Goal: Information Seeking & Learning: Learn about a topic

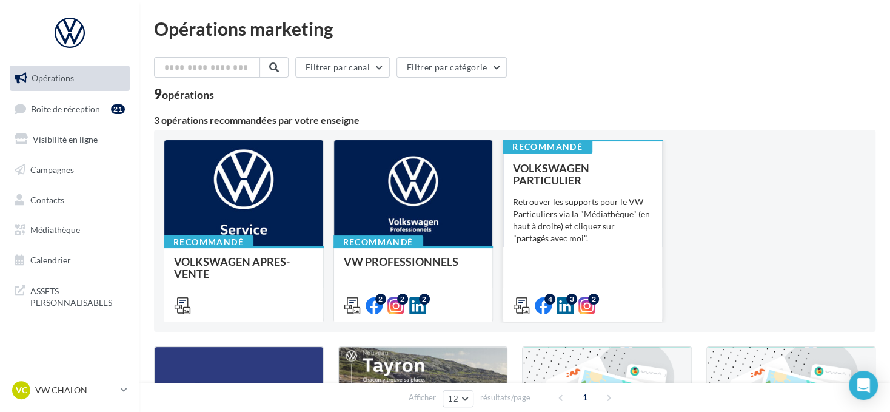
click at [543, 196] on div "Retrouver les supports pour le VW Particuliers via la "Médiathèque" (en haut à …" at bounding box center [582, 220] width 139 height 48
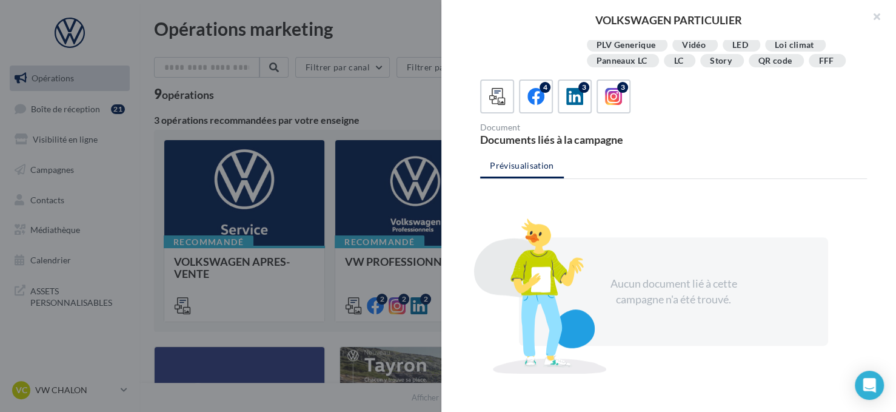
scroll to position [283, 0]
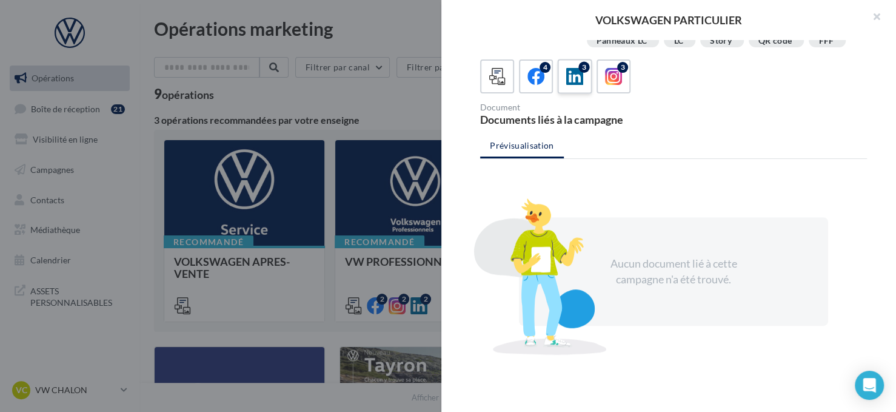
click at [569, 81] on icon at bounding box center [575, 77] width 18 height 18
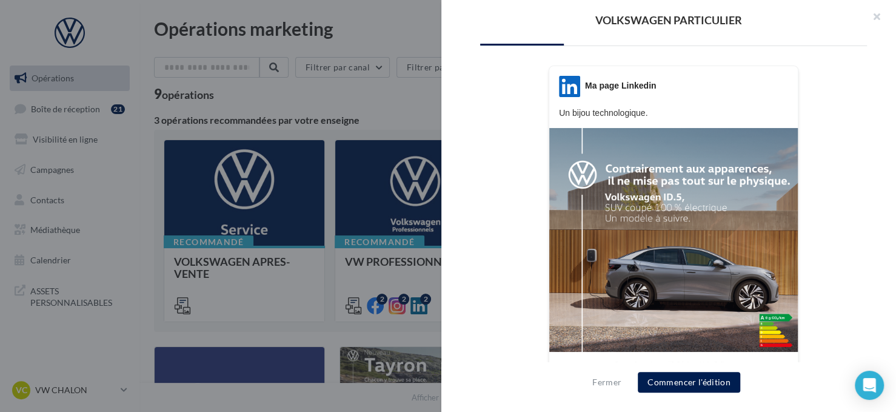
scroll to position [335, 0]
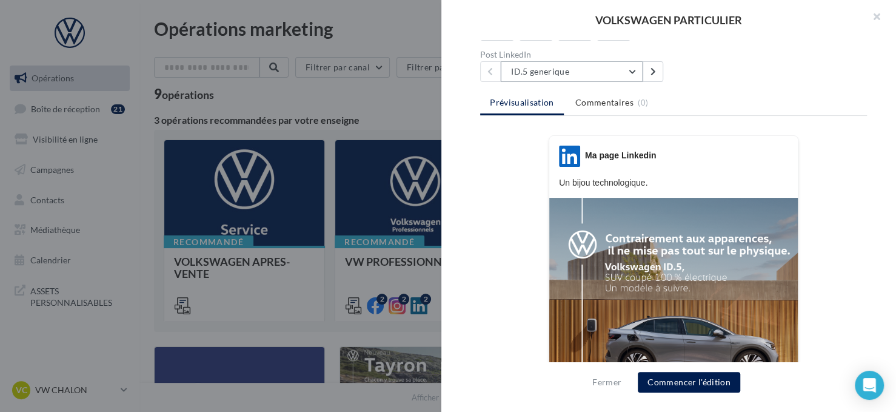
click at [570, 64] on button "ID.5 generique" at bounding box center [572, 71] width 142 height 21
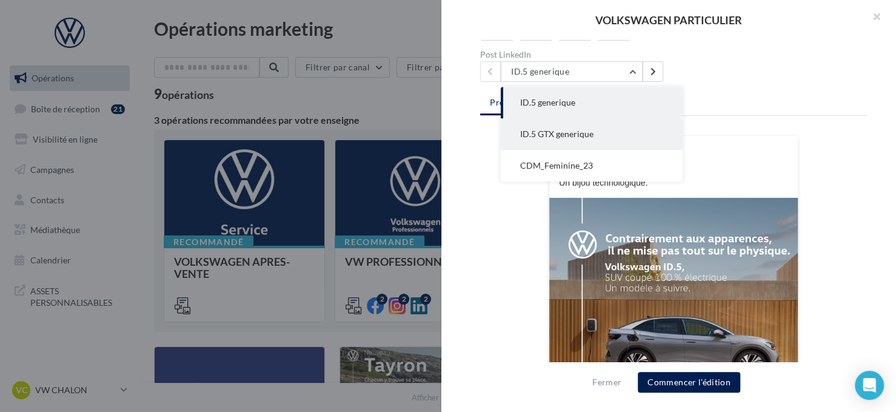
click at [555, 136] on span "ID.5 GTX generique" at bounding box center [556, 134] width 73 height 10
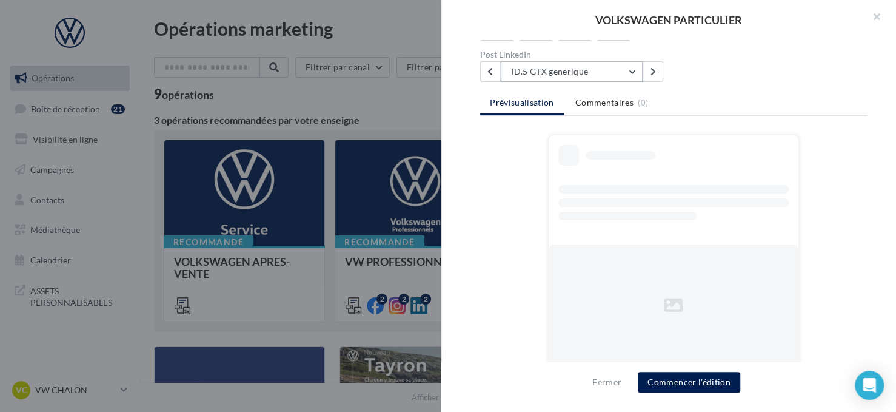
click at [555, 72] on button "ID.5 GTX generique" at bounding box center [572, 71] width 142 height 21
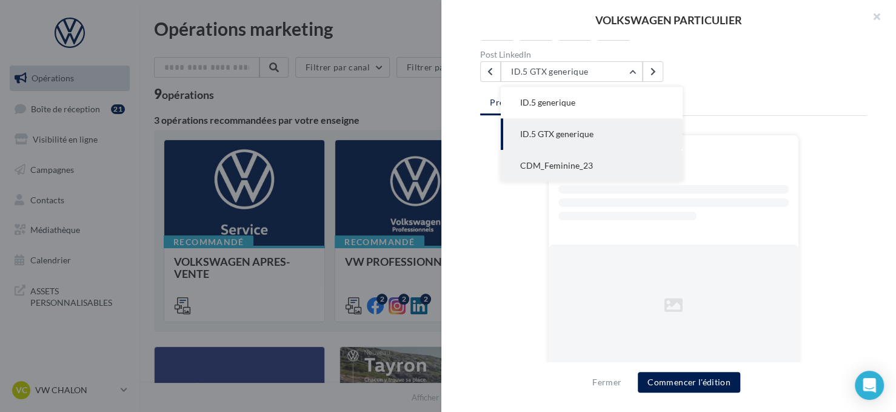
click at [544, 160] on span "CDM_Feminine_23" at bounding box center [556, 165] width 73 height 10
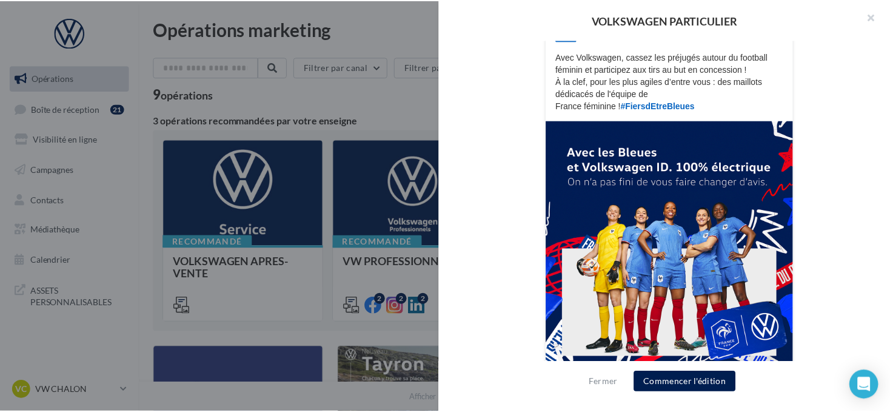
scroll to position [505, 0]
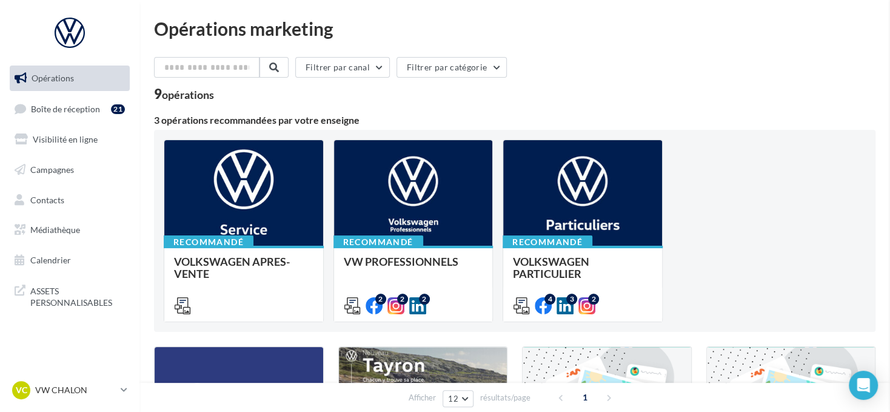
click at [69, 222] on link "Médiathèque" at bounding box center [69, 229] width 125 height 25
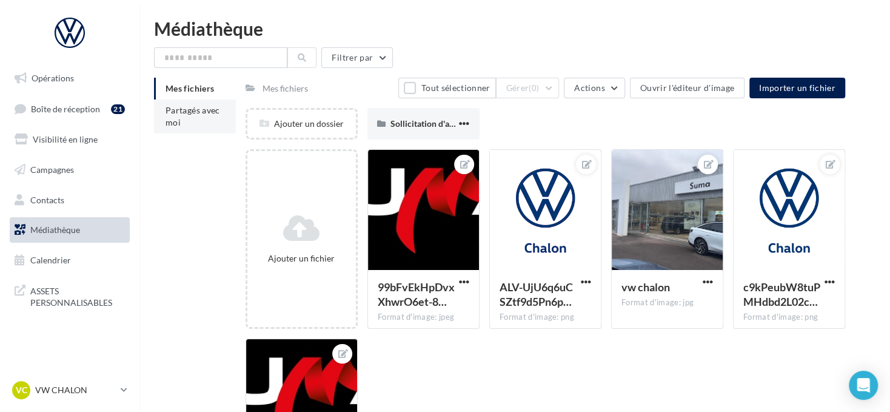
click at [190, 116] on li "Partagés avec moi" at bounding box center [195, 116] width 82 height 34
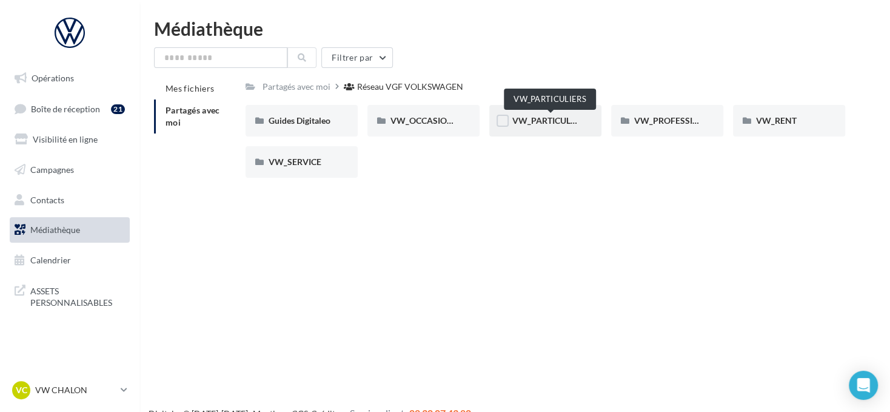
click at [569, 119] on span "VW_PARTICULIERS" at bounding box center [550, 120] width 76 height 10
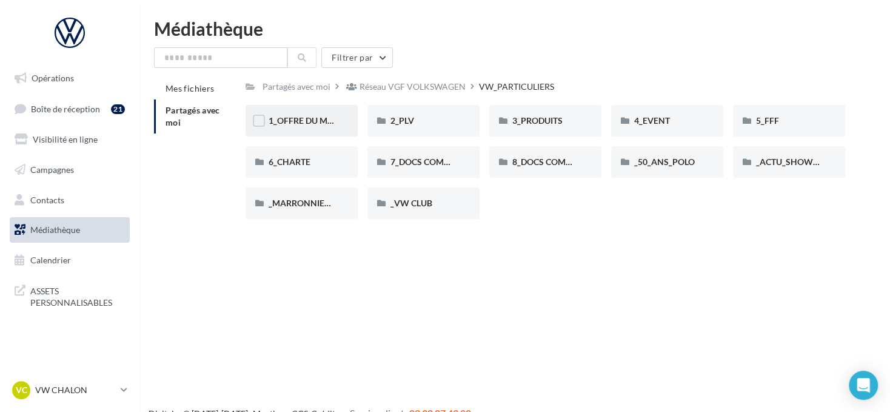
click at [324, 115] on div "1_OFFRE DU MOIS" at bounding box center [302, 121] width 66 height 12
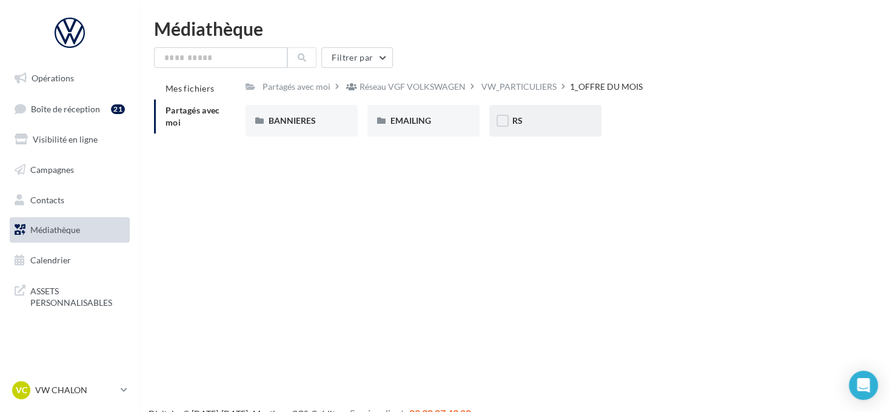
click at [524, 118] on div "RS" at bounding box center [545, 121] width 66 height 12
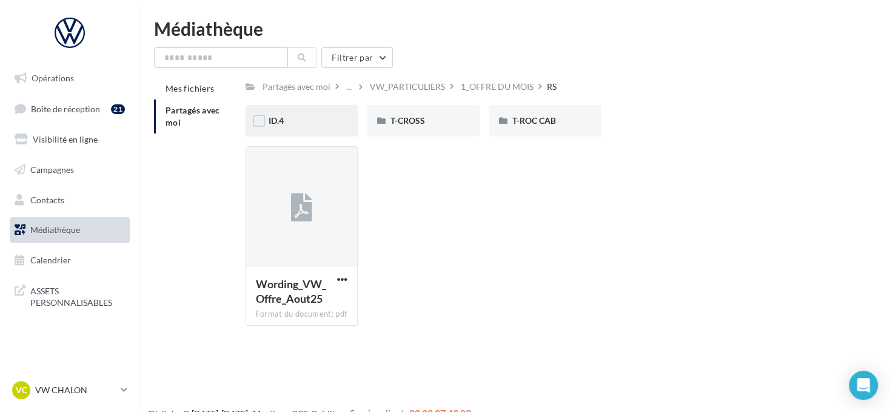
click at [301, 123] on div "ID.4" at bounding box center [302, 121] width 66 height 12
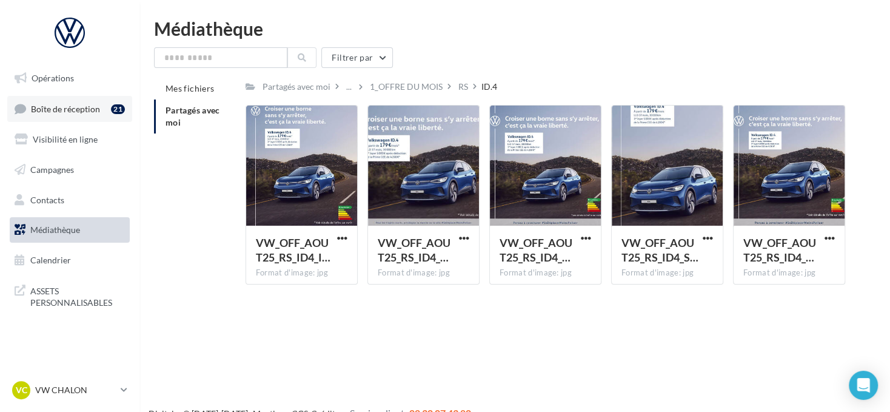
click at [125, 115] on div "21" at bounding box center [120, 108] width 19 height 17
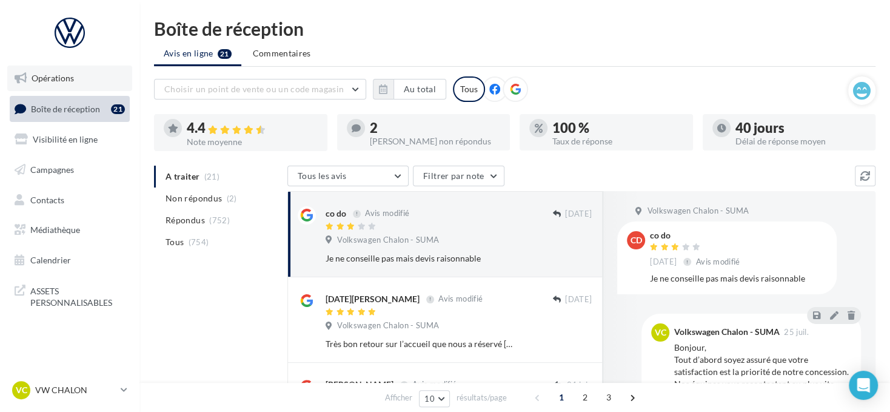
click at [62, 69] on link "Opérations" at bounding box center [69, 77] width 125 height 25
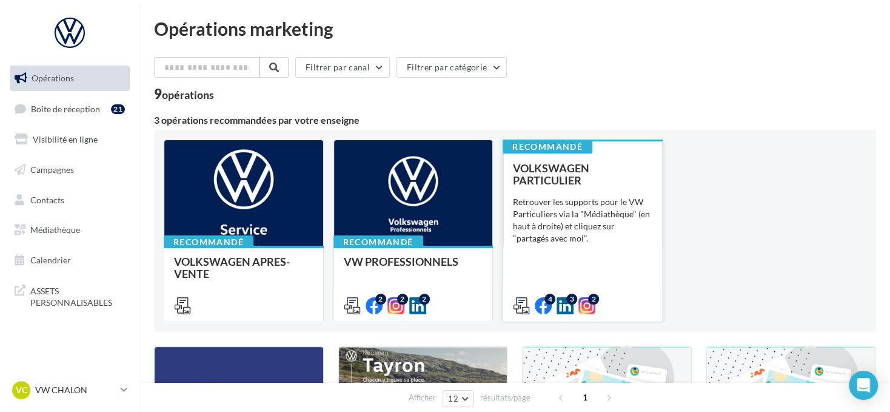
click at [550, 174] on span "VOLKSWAGEN PARTICULIER" at bounding box center [551, 173] width 76 height 25
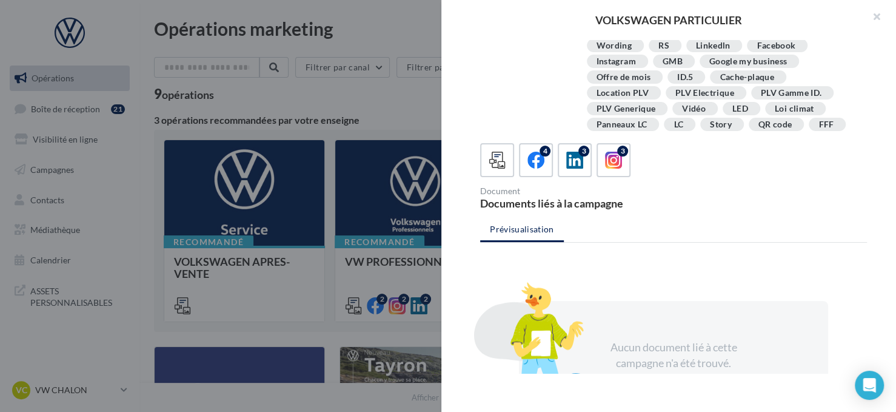
scroll to position [242, 0]
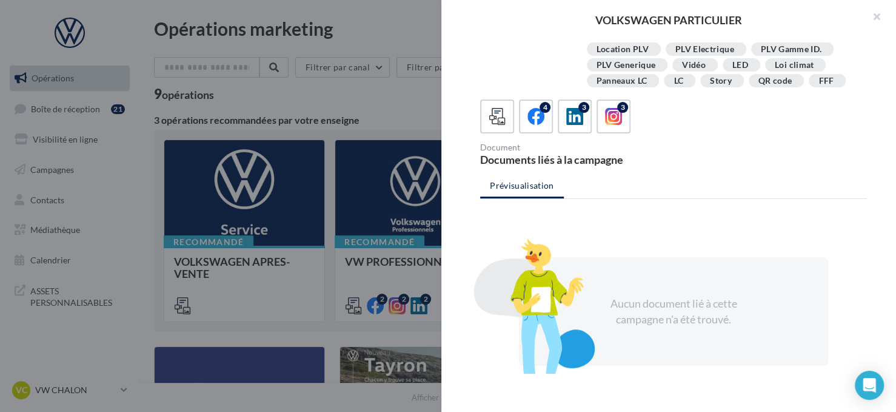
click at [547, 92] on div "Description Retrouver les supports pour le VW Particuliers via la "Médiathèque"…" at bounding box center [673, 206] width 464 height 333
click at [547, 108] on div "4" at bounding box center [545, 107] width 11 height 11
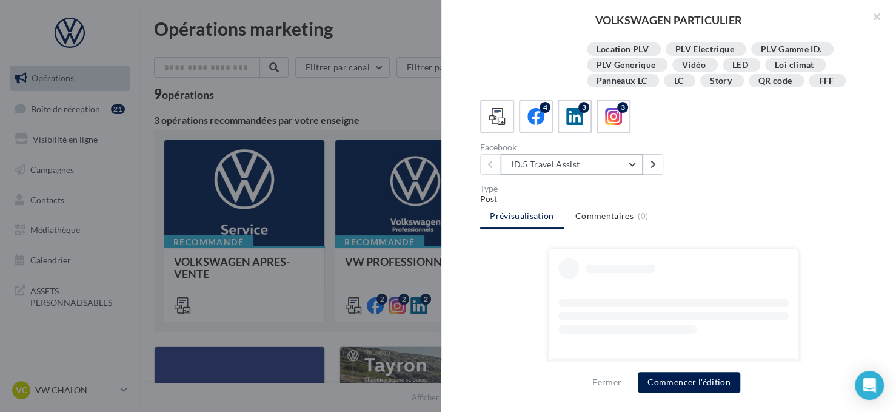
click at [544, 170] on button "ID.5 Travel Assist" at bounding box center [572, 164] width 142 height 21
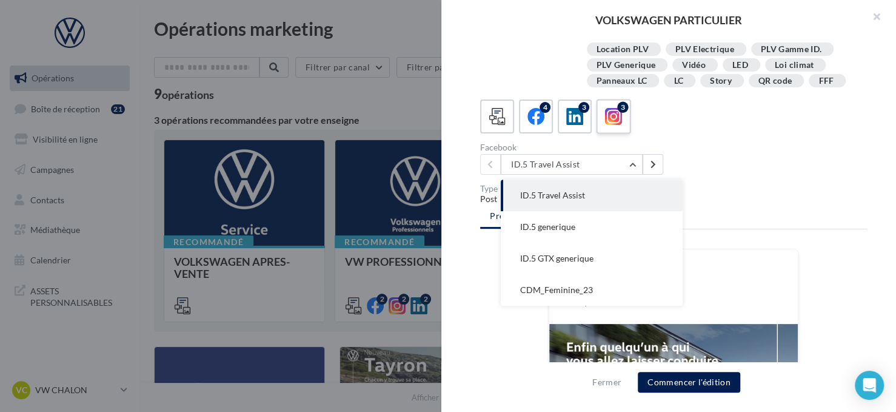
click at [619, 121] on icon at bounding box center [614, 117] width 18 height 18
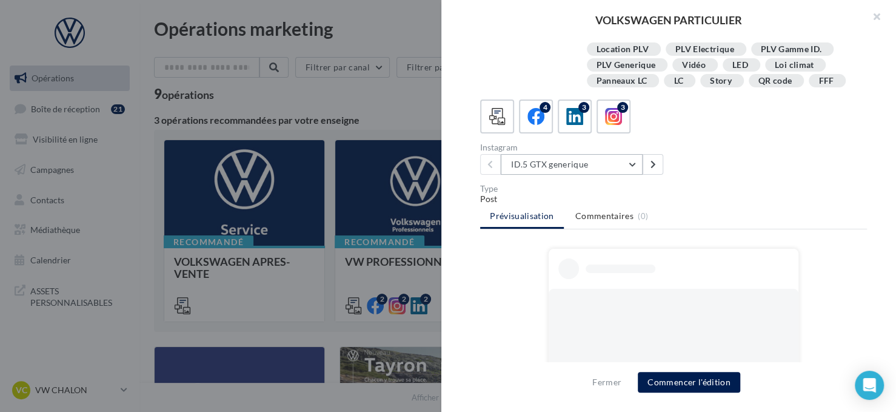
click at [580, 161] on button "ID.5 GTX generique" at bounding box center [572, 164] width 142 height 21
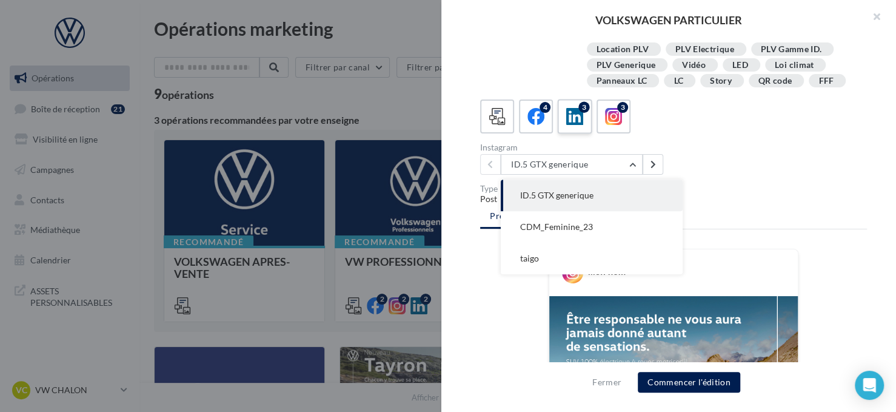
click at [568, 121] on icon at bounding box center [575, 117] width 18 height 18
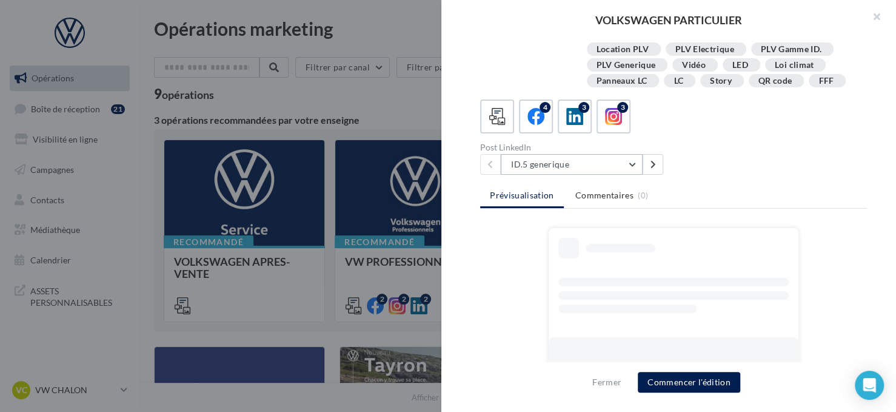
click at [548, 157] on button "ID.5 generique" at bounding box center [572, 164] width 142 height 21
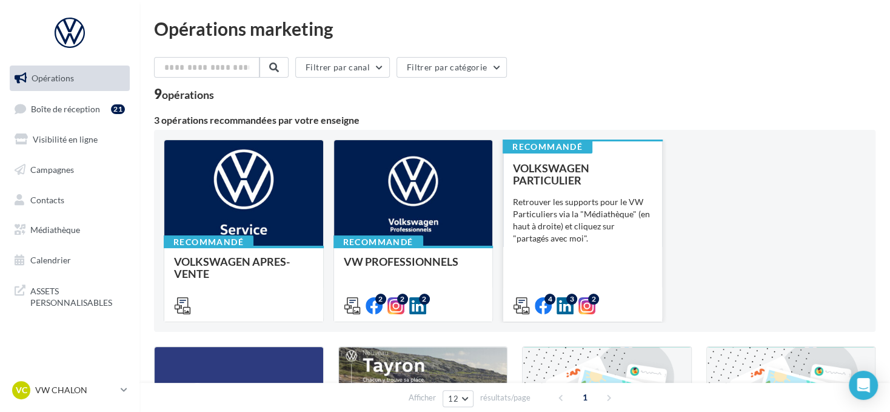
click at [549, 179] on span "VOLKSWAGEN PARTICULIER" at bounding box center [551, 173] width 76 height 25
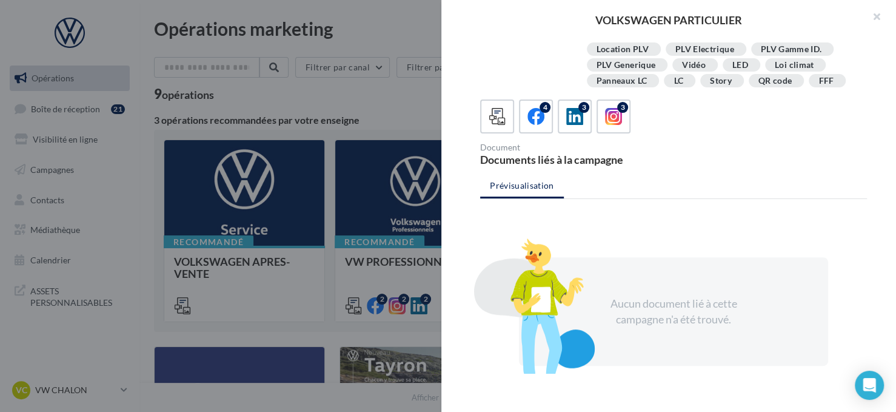
click at [554, 120] on div "4 3 3" at bounding box center [673, 116] width 387 height 34
click at [528, 124] on icon at bounding box center [536, 117] width 18 height 18
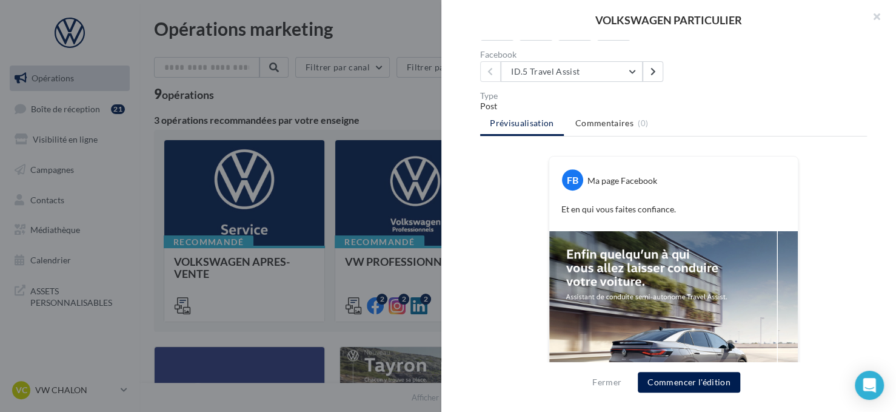
scroll to position [335, 0]
click at [572, 73] on button "ID.5 Travel Assist" at bounding box center [572, 71] width 142 height 21
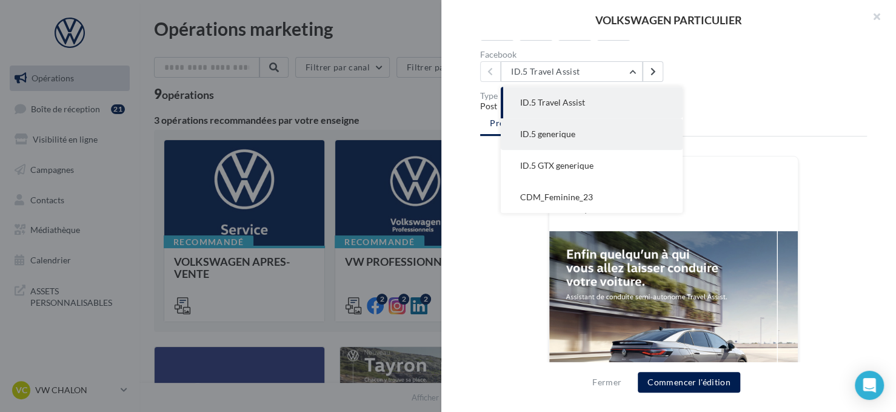
click at [578, 133] on button "ID.5 generique" at bounding box center [592, 134] width 182 height 32
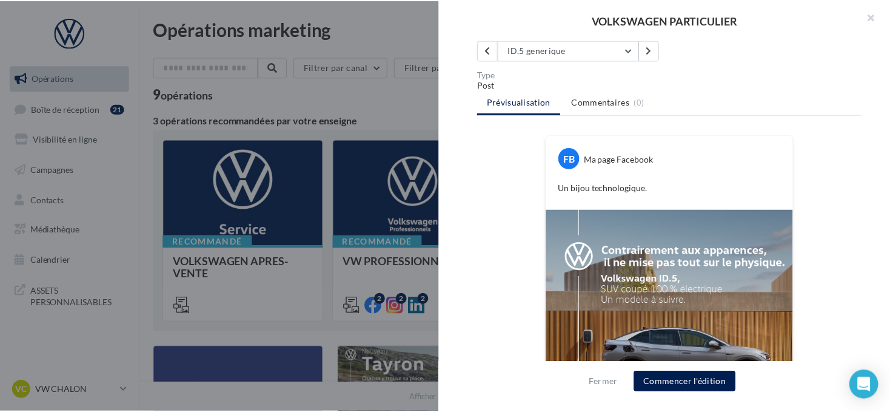
scroll to position [457, 0]
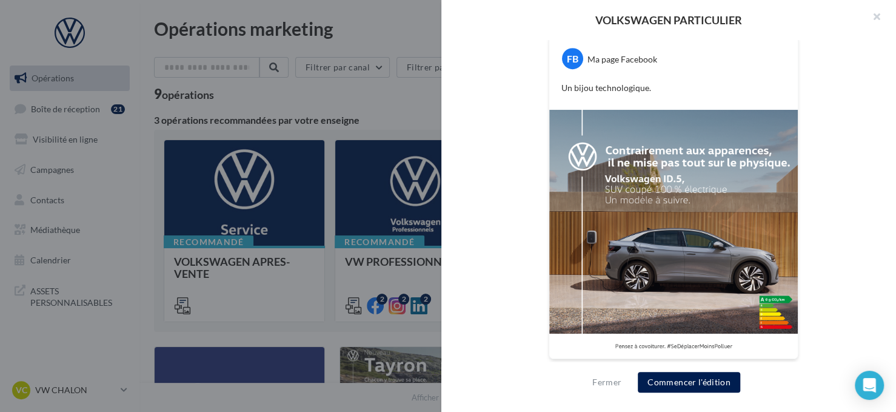
click at [291, 109] on div at bounding box center [448, 206] width 896 height 412
